Goal: Task Accomplishment & Management: Use online tool/utility

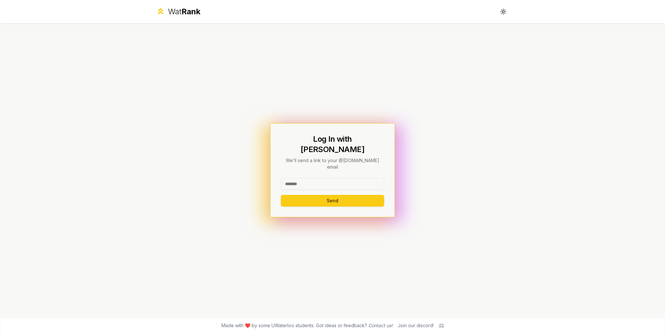
click at [330, 178] on input at bounding box center [332, 184] width 103 height 12
type input "******"
click at [326, 195] on button "Send" at bounding box center [332, 201] width 103 height 12
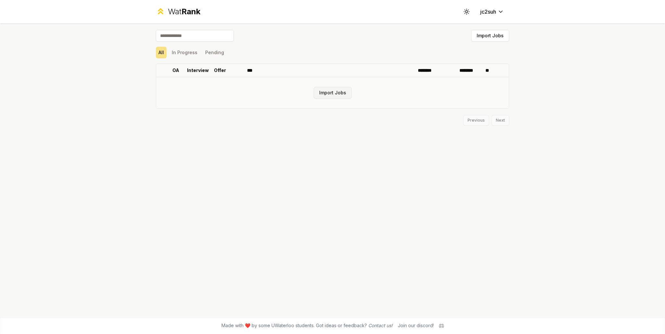
click at [328, 93] on button "Import Jobs" at bounding box center [333, 93] width 38 height 12
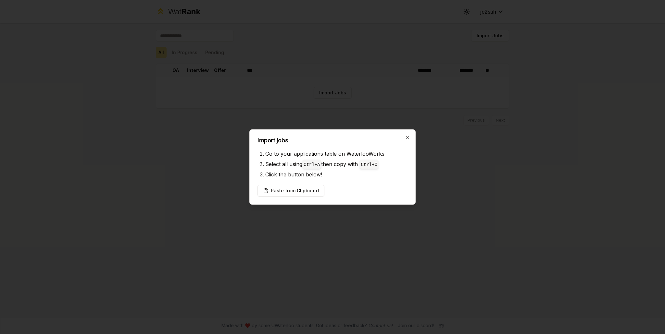
click at [349, 91] on div at bounding box center [332, 167] width 665 height 334
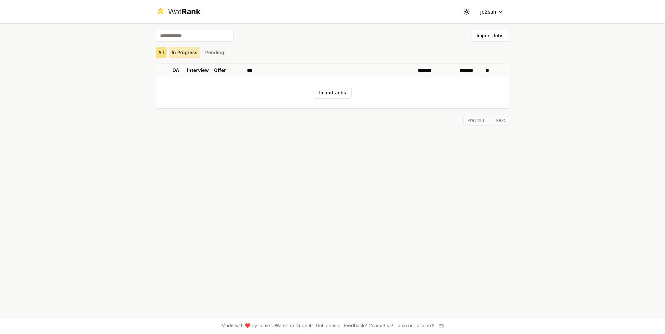
click at [182, 52] on button "In Progress" at bounding box center [184, 53] width 31 height 12
click at [210, 54] on button "Pending" at bounding box center [215, 53] width 24 height 12
click at [163, 54] on button "All" at bounding box center [161, 53] width 11 height 12
click at [489, 31] on button "Import Jobs" at bounding box center [490, 36] width 38 height 12
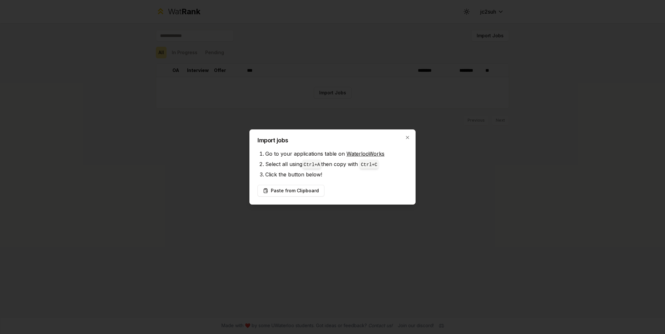
click at [356, 151] on link "WaterlooWorks" at bounding box center [365, 154] width 38 height 6
click at [300, 191] on button "Paste from Clipboard" at bounding box center [290, 191] width 67 height 12
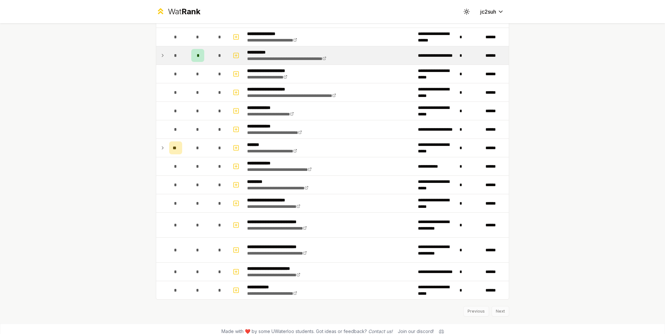
scroll to position [649, 0]
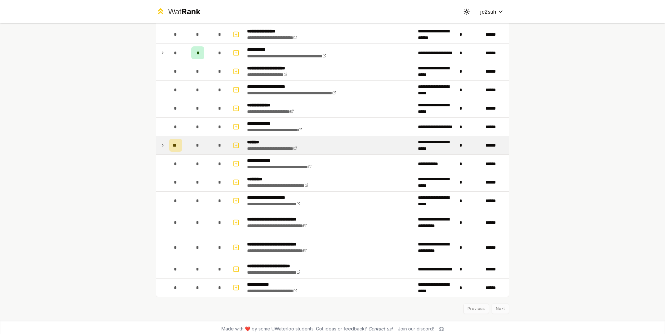
click at [161, 143] on icon at bounding box center [162, 146] width 5 height 8
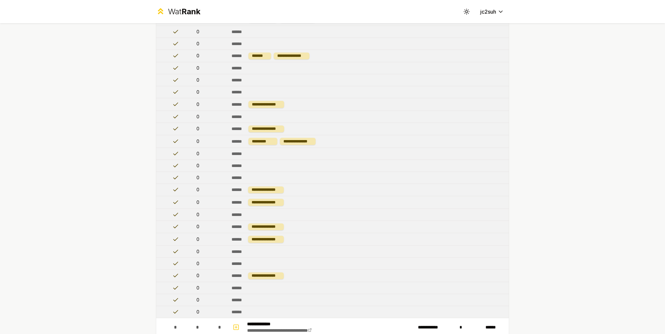
scroll to position [628, 0]
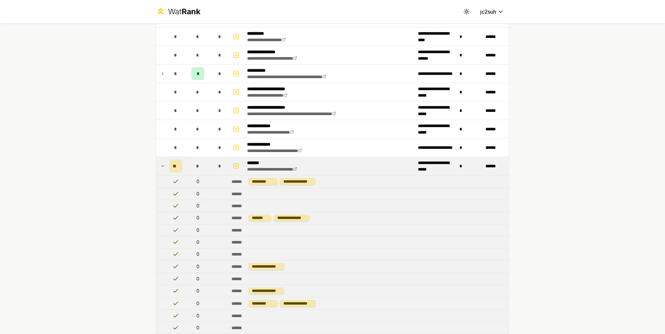
click at [167, 163] on td "**" at bounding box center [176, 166] width 18 height 18
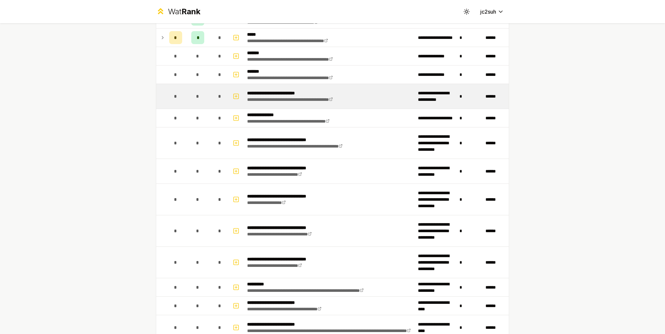
scroll to position [206, 0]
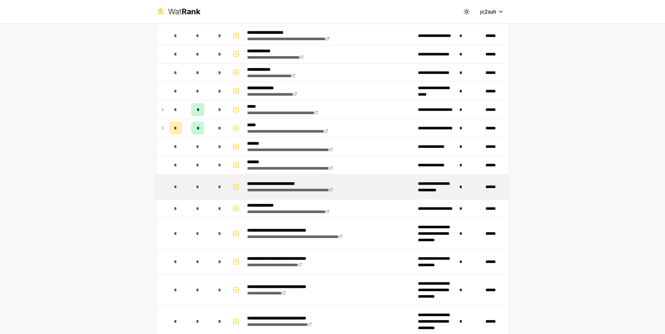
click at [384, 189] on td "**********" at bounding box center [329, 187] width 171 height 25
click at [174, 184] on span "*" at bounding box center [175, 187] width 3 height 6
click at [234, 186] on rect "button" at bounding box center [236, 186] width 5 height 5
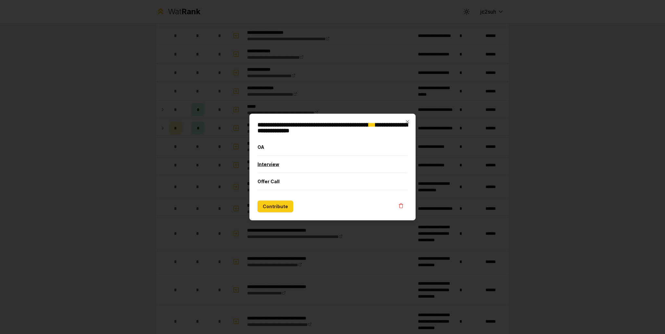
click at [279, 163] on button "Interview" at bounding box center [332, 164] width 150 height 17
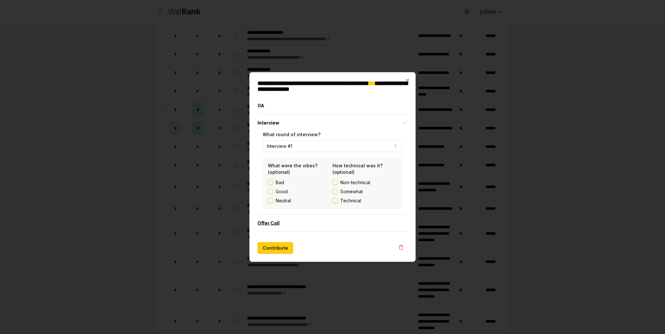
click at [281, 223] on button "Offer Call" at bounding box center [332, 223] width 150 height 17
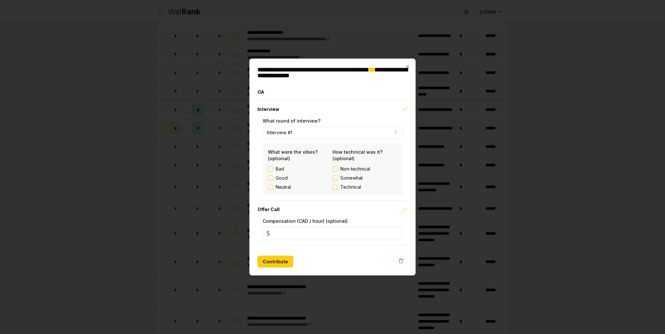
click at [409, 62] on div "**********" at bounding box center [332, 167] width 166 height 217
click at [409, 65] on icon "button" at bounding box center [407, 66] width 5 height 5
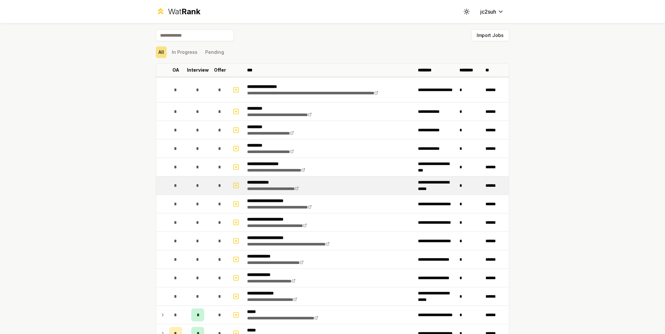
scroll to position [0, 0]
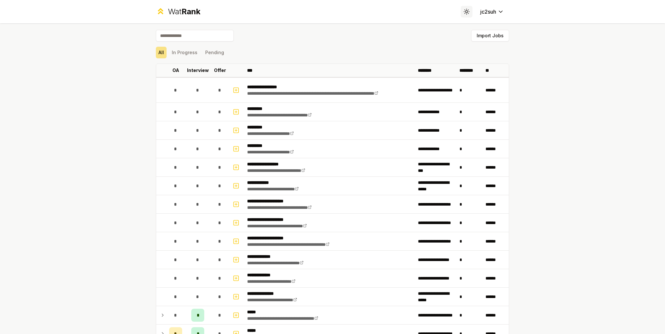
click at [469, 13] on button "Toggle theme" at bounding box center [467, 12] width 12 height 12
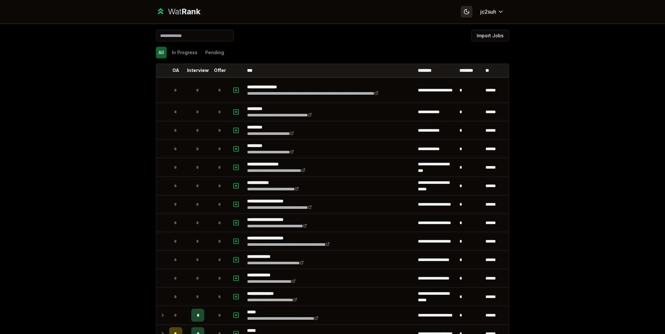
click at [466, 13] on button "Toggle theme" at bounding box center [467, 12] width 12 height 12
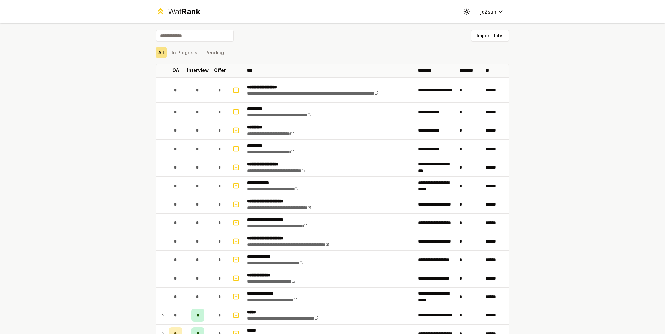
click at [359, 18] on div "Wat Rank Toggle theme jc2suh" at bounding box center [332, 11] width 374 height 23
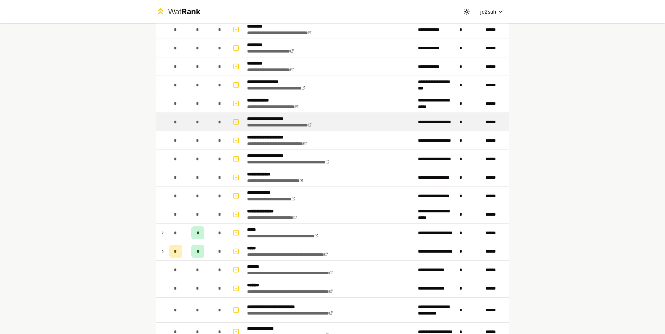
scroll to position [97, 0]
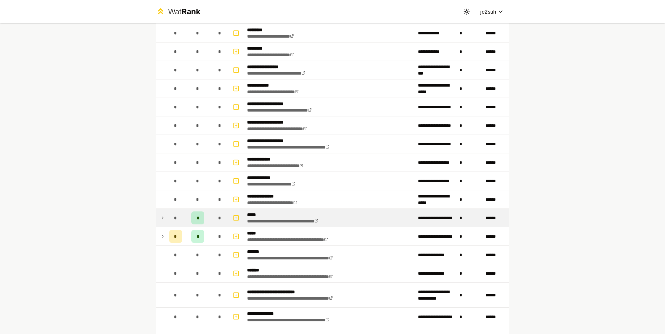
click at [162, 217] on icon at bounding box center [162, 218] width 1 height 3
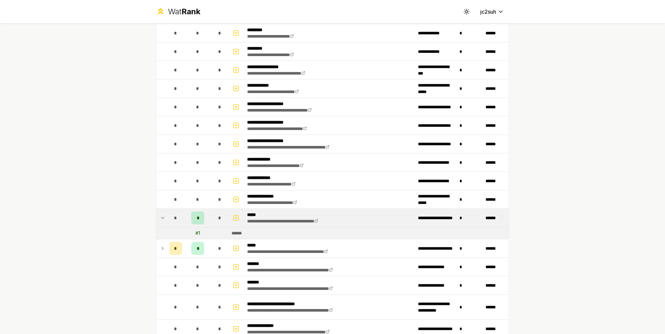
click at [195, 231] on div "# 1" at bounding box center [197, 233] width 5 height 6
click at [160, 215] on icon at bounding box center [162, 218] width 5 height 8
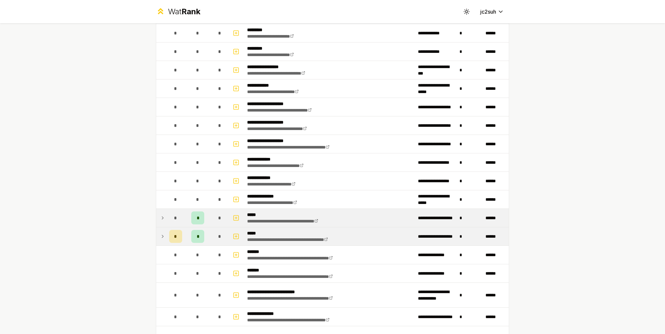
click at [160, 238] on icon at bounding box center [162, 237] width 5 height 8
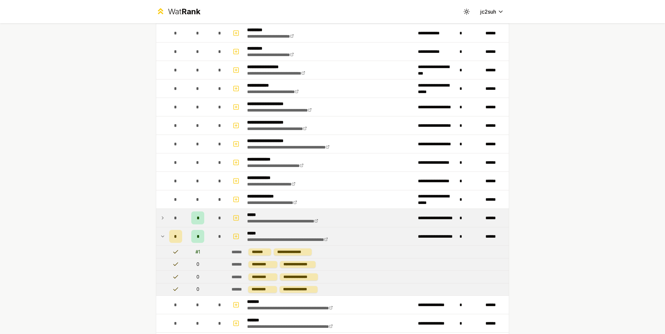
click at [156, 232] on td at bounding box center [161, 237] width 10 height 18
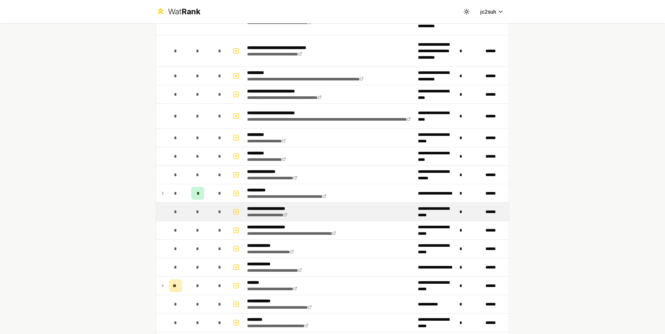
scroll to position [519, 0]
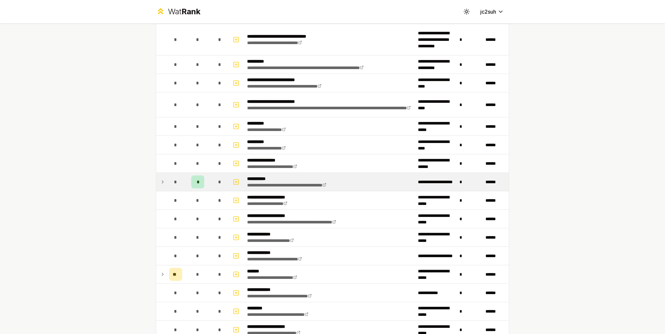
click at [185, 182] on td "*" at bounding box center [198, 182] width 26 height 18
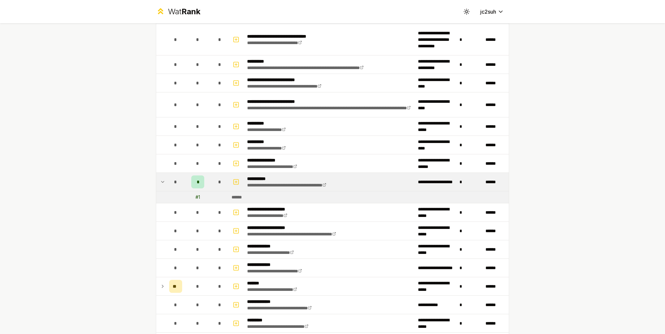
click at [185, 181] on td "*" at bounding box center [198, 182] width 26 height 18
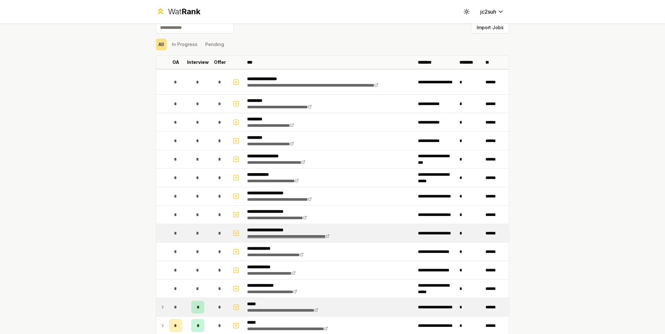
scroll to position [0, 0]
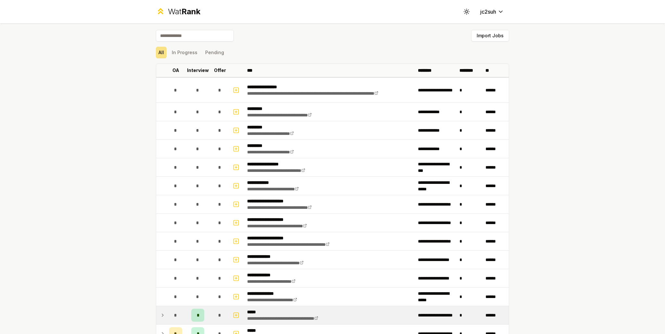
click at [169, 13] on div "Wat Rank" at bounding box center [184, 11] width 32 height 10
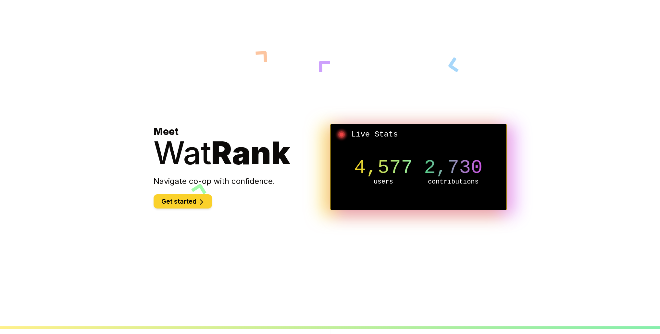
click at [190, 203] on button "Get started" at bounding box center [183, 201] width 58 height 14
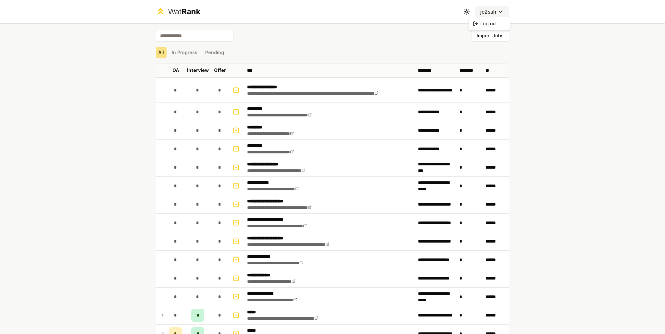
click at [495, 13] on html "**********" at bounding box center [332, 167] width 665 height 334
click at [394, 32] on html "**********" at bounding box center [332, 167] width 665 height 334
